Goal: Task Accomplishment & Management: Manage account settings

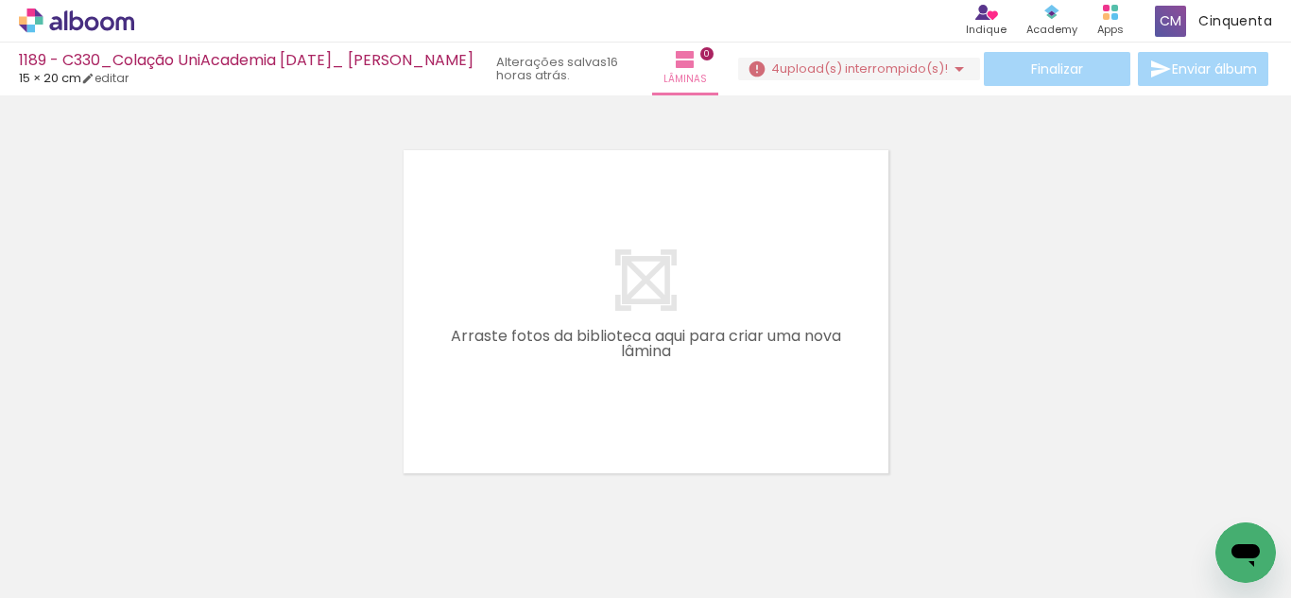
scroll to position [25, 0]
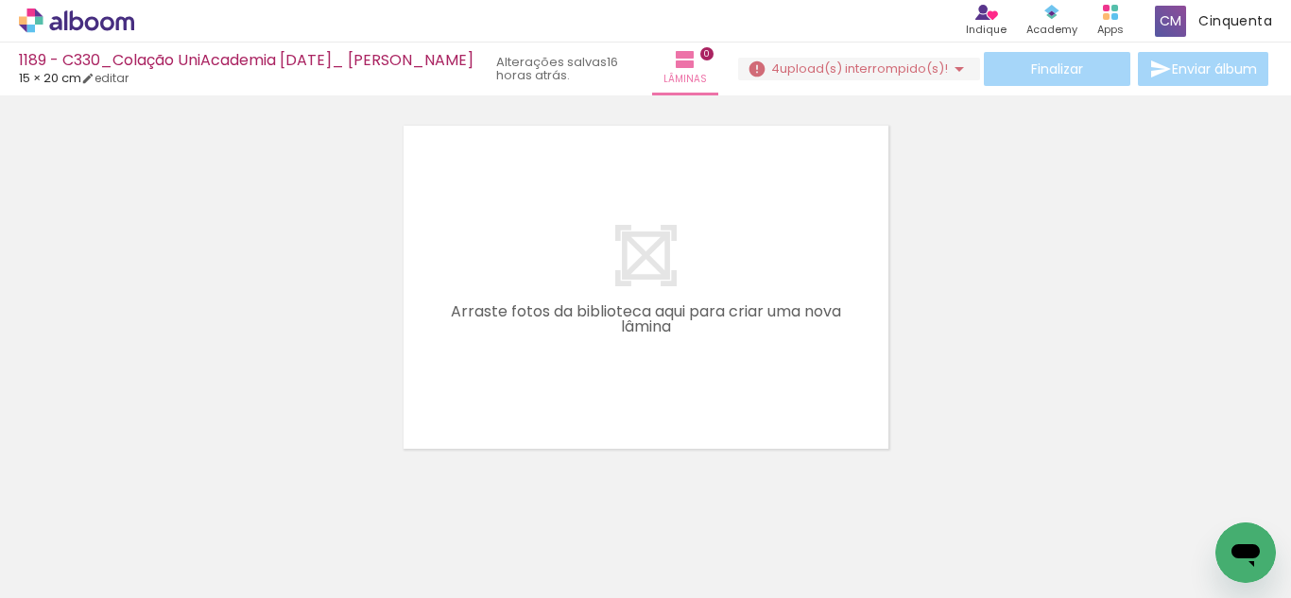
drag, startPoint x: 138, startPoint y: 80, endPoint x: 162, endPoint y: 74, distance: 24.5
click at [129, 80] on link "editar" at bounding box center [104, 78] width 47 height 16
type input "0"
type input "20"
type input "30"
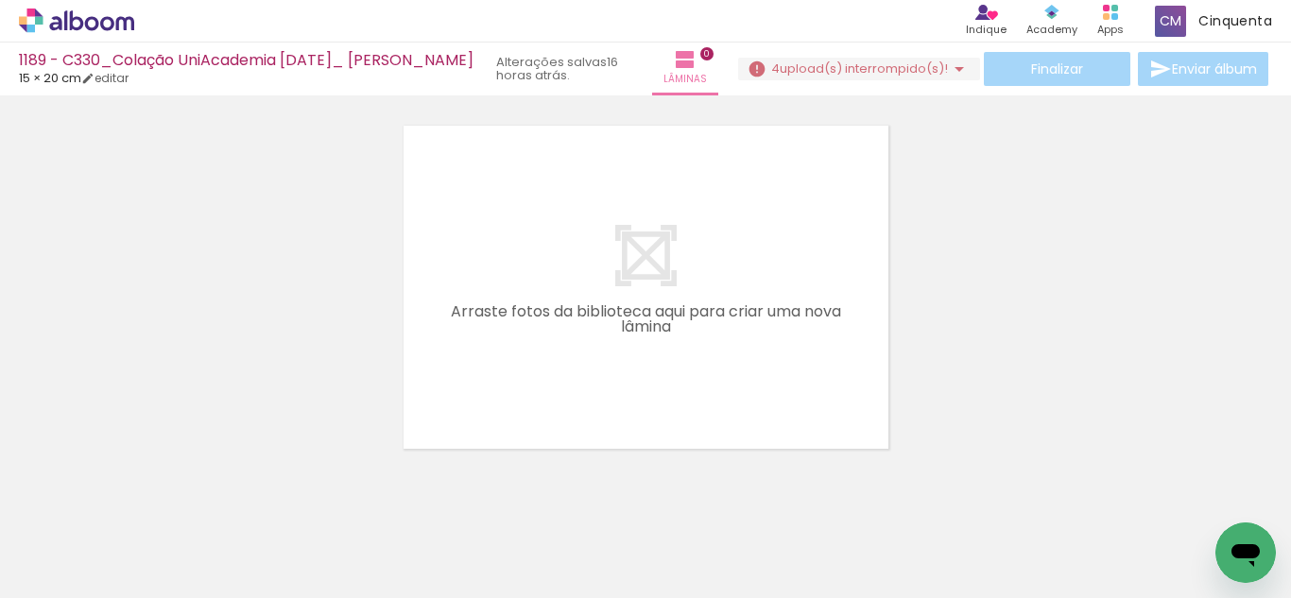
type input "0"
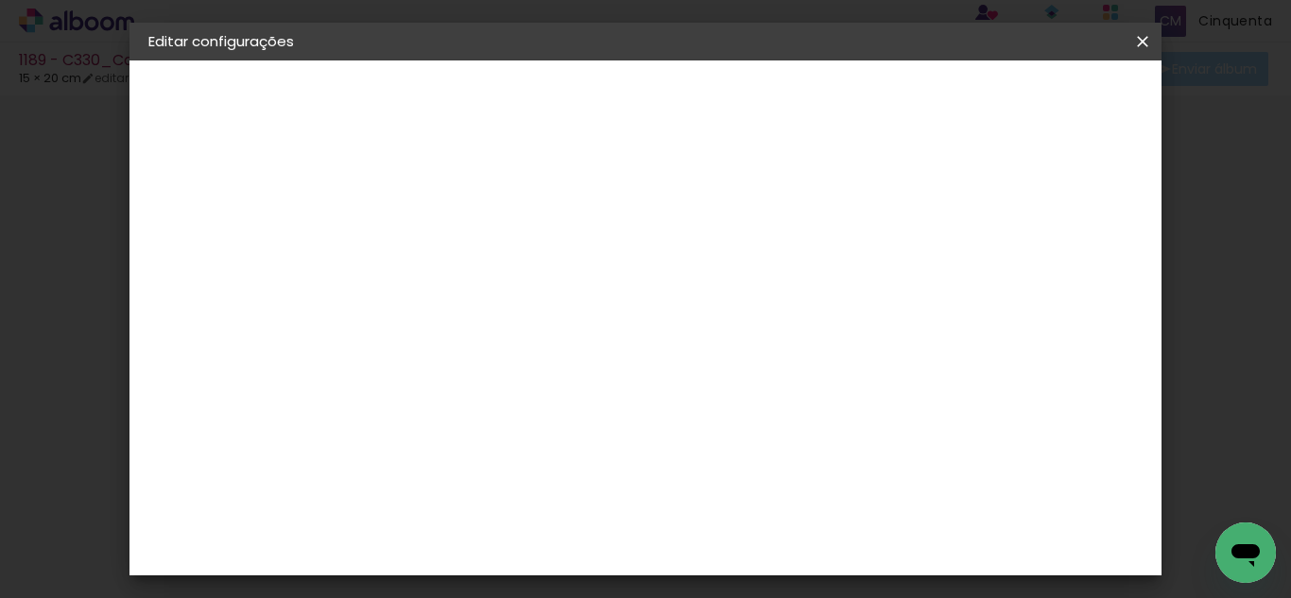
click at [180, 117] on div "1. Informações Preenchendo título... 1189 - C330_Colação UniAcademia [DATE]_ [P…" at bounding box center [253, 89] width 246 height 57
click at [0, 0] on slot "1189 - C330_Colação UniAcademia [DATE]_ [PERSON_NAME]" at bounding box center [0, 0] width 0 height 0
drag, startPoint x: 588, startPoint y: 251, endPoint x: 1101, endPoint y: 305, distance: 516.3
click at [540, 221] on div "Informações Dê um título ao seu álbum. Avançar" at bounding box center [457, 141] width 164 height 161
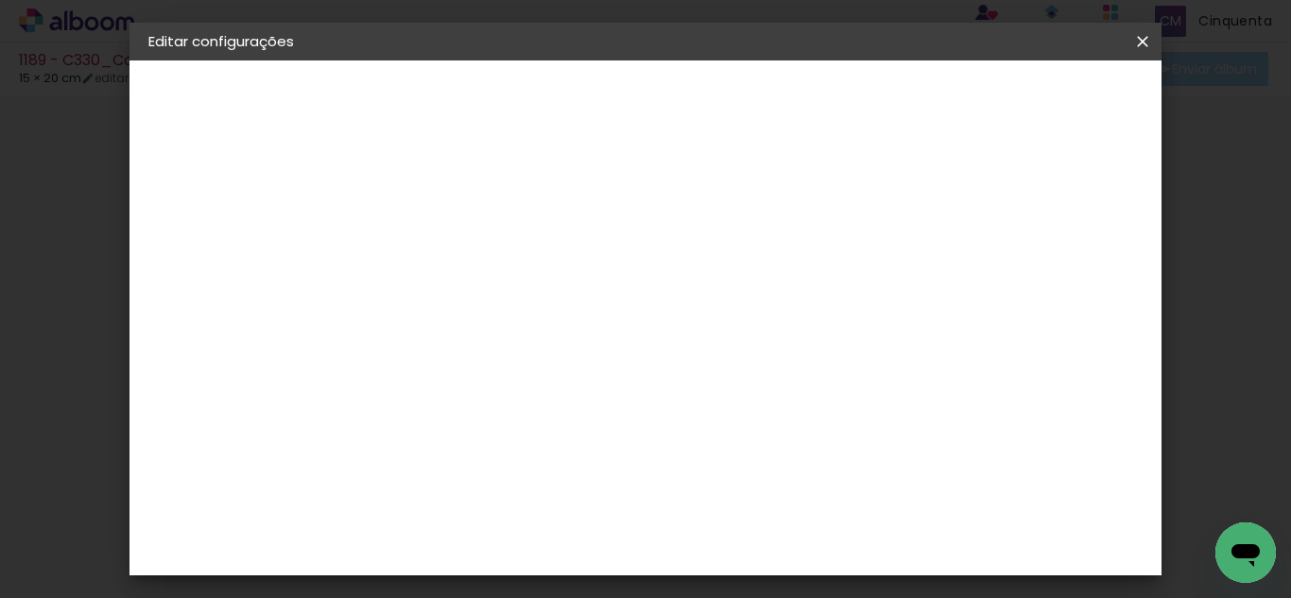
drag, startPoint x: 1152, startPoint y: 61, endPoint x: 1140, endPoint y: 51, distance: 15.5
click at [0, 0] on slot "Editar configurações Salvar configurações Salvar configurações" at bounding box center [0, 0] width 0 height 0
click at [1140, 50] on iron-icon at bounding box center [1143, 41] width 23 height 19
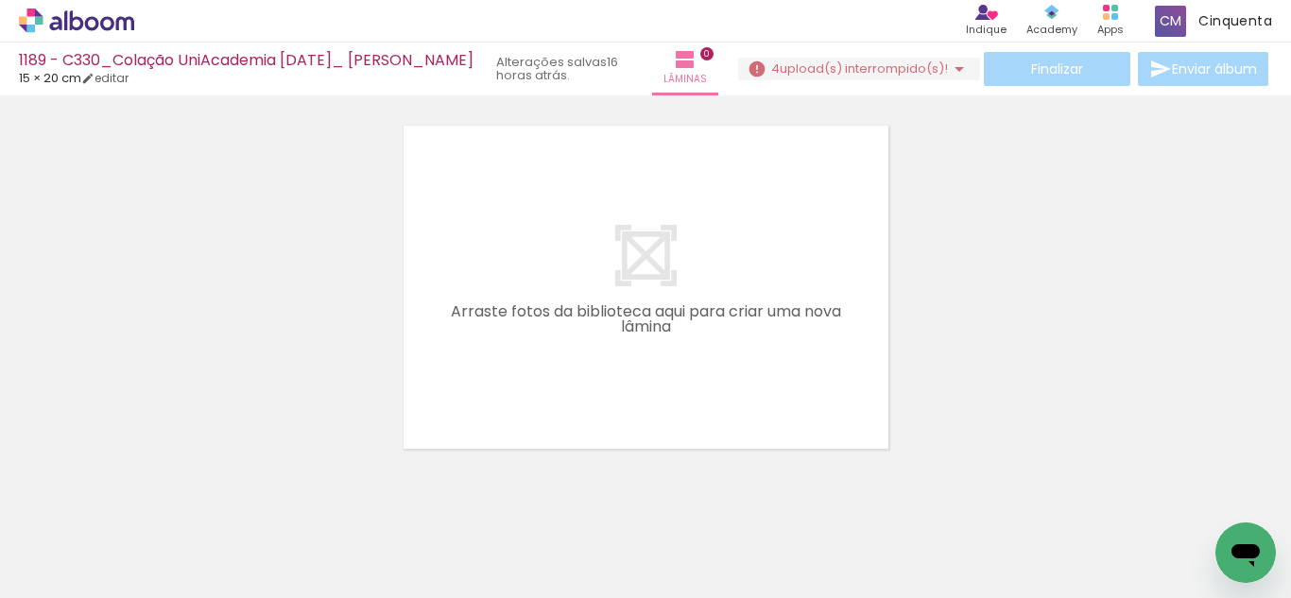
click at [780, 61] on span "4" at bounding box center [775, 69] width 9 height 18
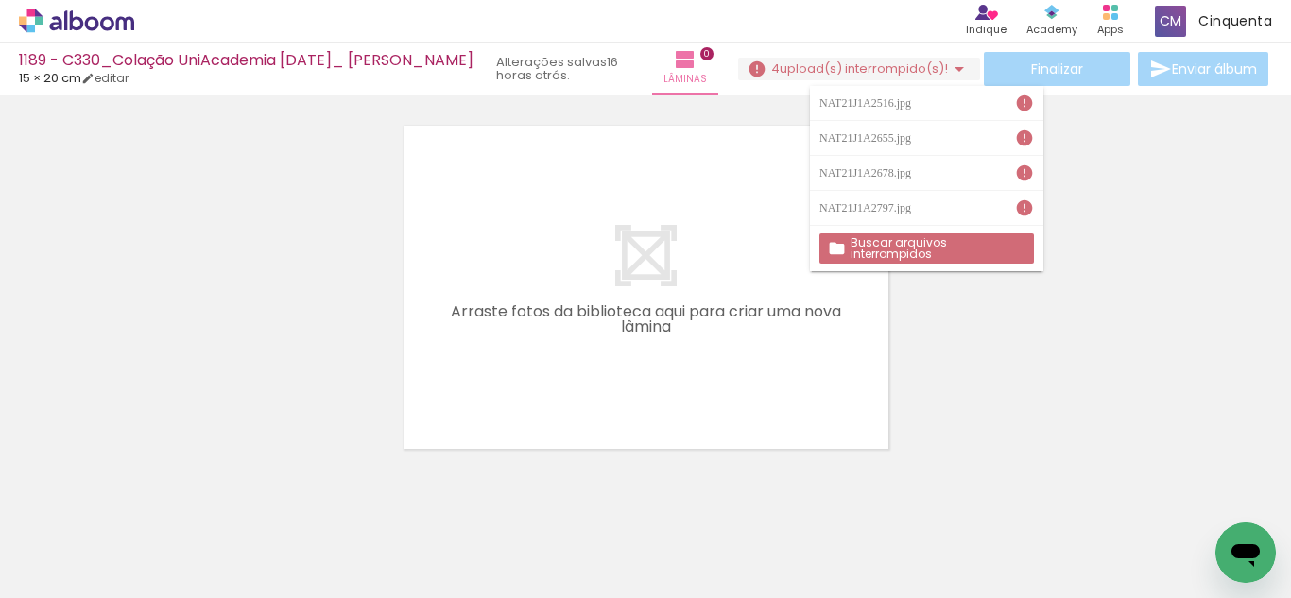
click at [337, 258] on div at bounding box center [645, 264] width 1291 height 372
